Goal: Transaction & Acquisition: Purchase product/service

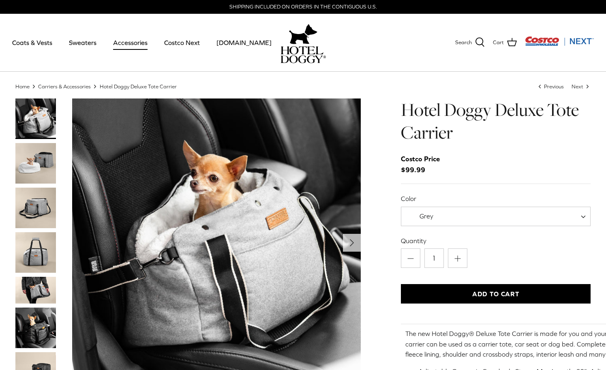
select select "Grey"
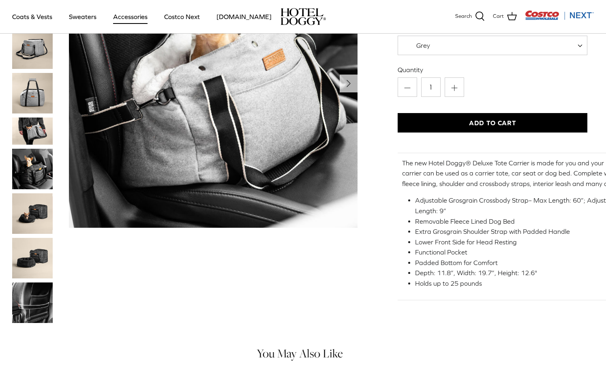
scroll to position [114, 3]
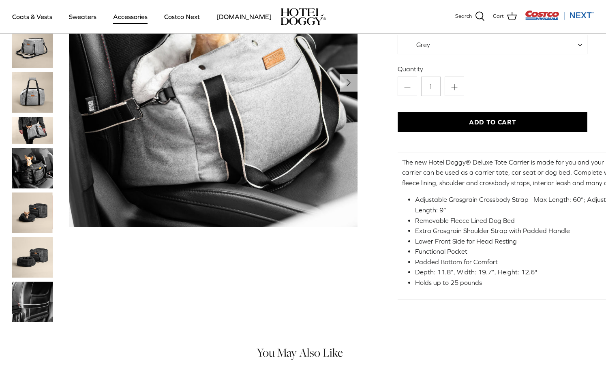
click at [496, 122] on button "Add to Cart" at bounding box center [493, 121] width 190 height 19
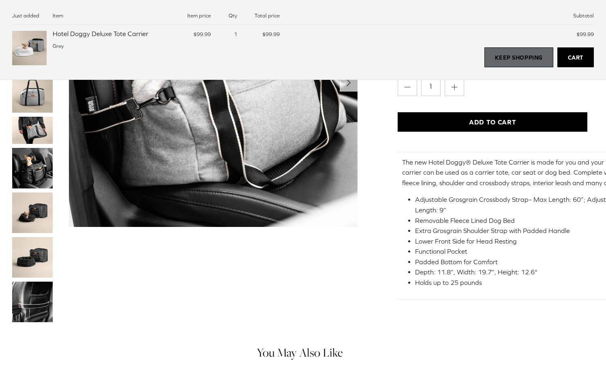
click at [500, 52] on link "Keep Shopping" at bounding box center [519, 57] width 69 height 20
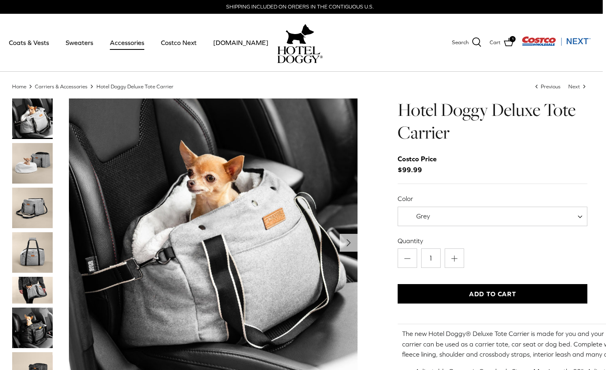
scroll to position [0, 3]
click at [174, 43] on link "Costco Next" at bounding box center [179, 43] width 50 height 28
click at [79, 45] on link "Sweaters" at bounding box center [79, 43] width 42 height 28
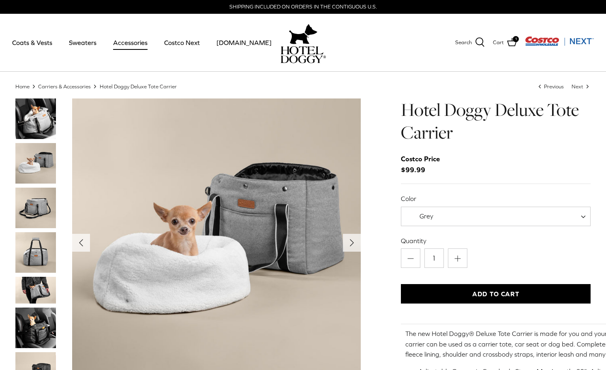
click at [581, 43] on img "Costco Next" at bounding box center [559, 41] width 69 height 10
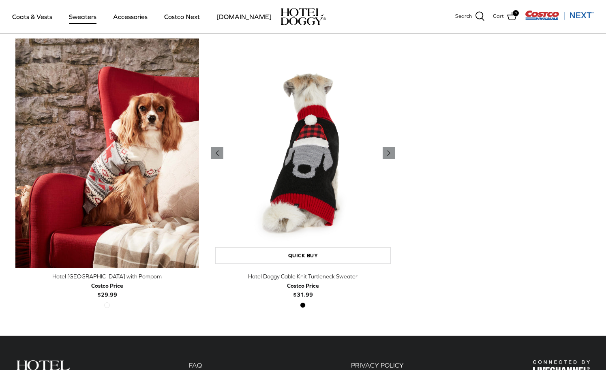
scroll to position [212, 0]
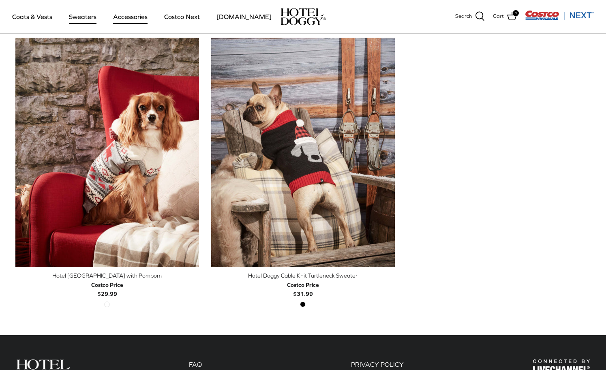
click at [137, 18] on link "Accessories" at bounding box center [130, 17] width 49 height 28
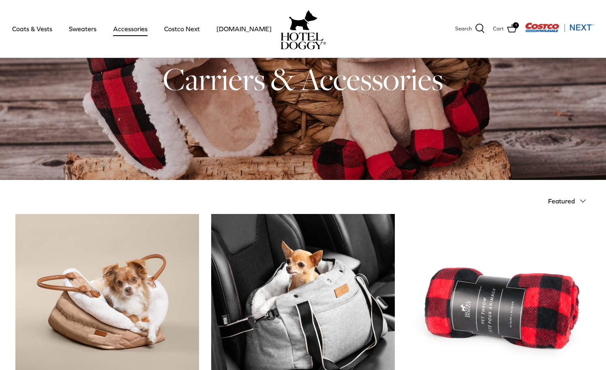
scroll to position [180, 0]
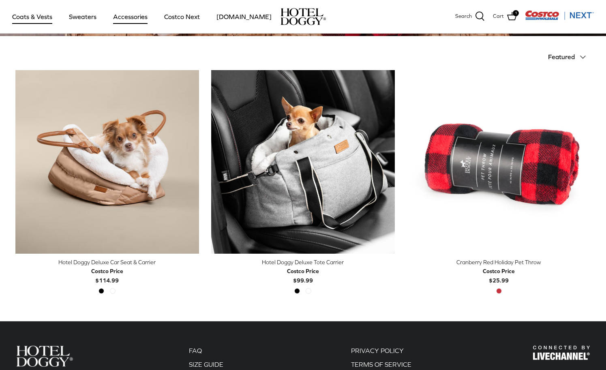
click at [49, 26] on link "Coats & Vests" at bounding box center [32, 17] width 55 height 28
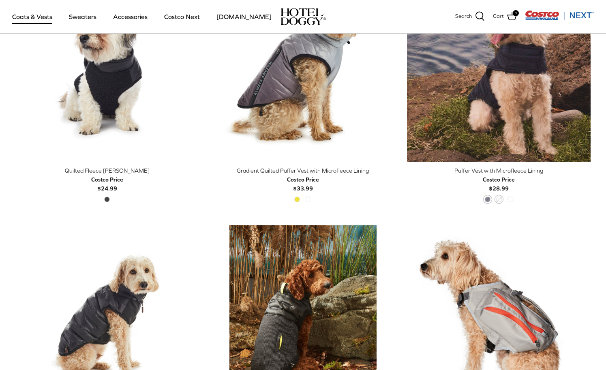
scroll to position [1304, 0]
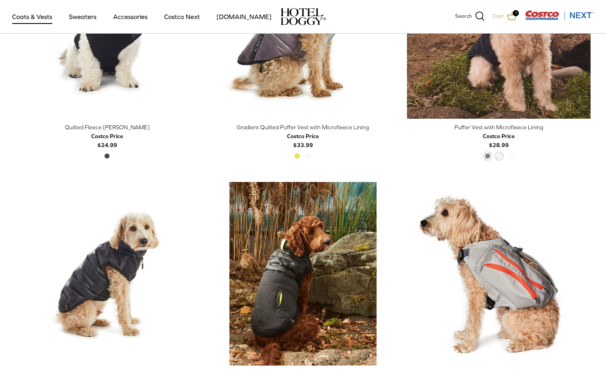
click at [515, 17] on icon at bounding box center [512, 16] width 10 height 10
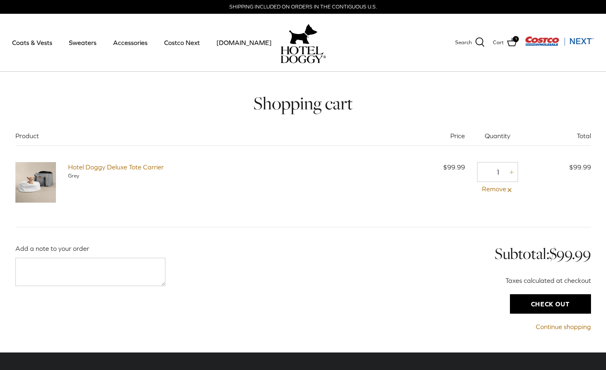
click at [543, 303] on input "Check out" at bounding box center [550, 303] width 81 height 19
